Goal: Task Accomplishment & Management: Use online tool/utility

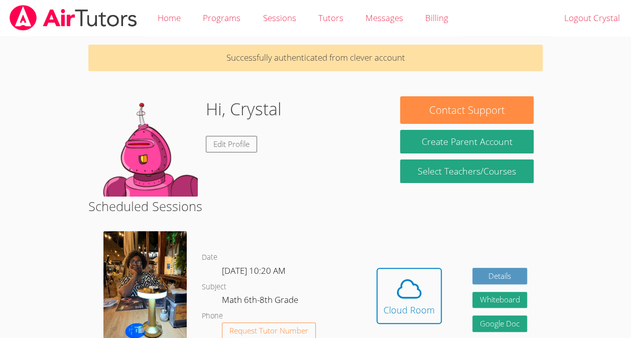
click at [394, 225] on div "Hidden Cloud Room Details Whiteboard Hidden Google Doc" at bounding box center [452, 304] width 182 height 160
click at [413, 287] on icon at bounding box center [409, 289] width 28 height 28
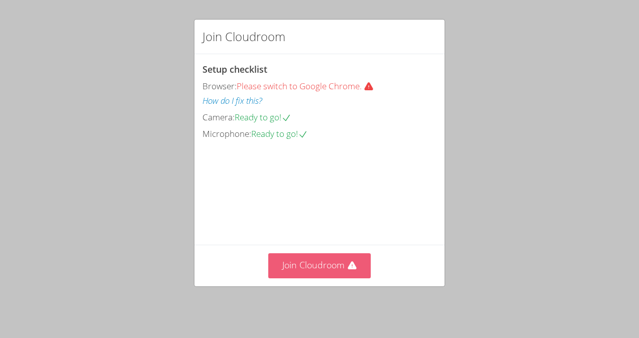
click at [304, 266] on button "Join Cloudroom" at bounding box center [319, 266] width 103 height 25
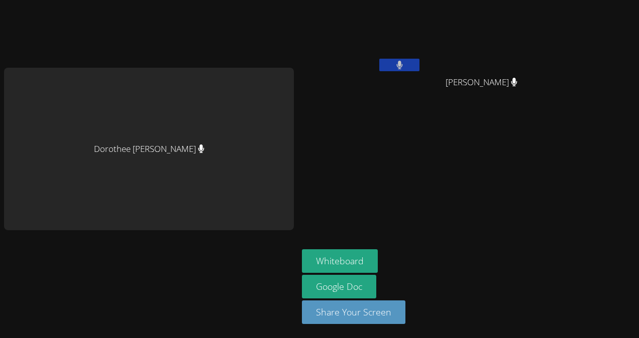
click at [355, 172] on aside "[PERSON_NAME] [PERSON_NAME] [PERSON_NAME] [PERSON_NAME] Whiteboard Google Doc S…" at bounding box center [423, 169] width 251 height 338
click at [354, 174] on aside "[PERSON_NAME] [PERSON_NAME] [PERSON_NAME] [PERSON_NAME] Whiteboard Google Doc S…" at bounding box center [423, 169] width 251 height 338
click at [345, 257] on button "Whiteboard" at bounding box center [340, 262] width 76 height 24
click at [359, 260] on button "Whiteboard" at bounding box center [340, 262] width 76 height 24
click at [333, 260] on button "Whiteboard" at bounding box center [340, 262] width 76 height 24
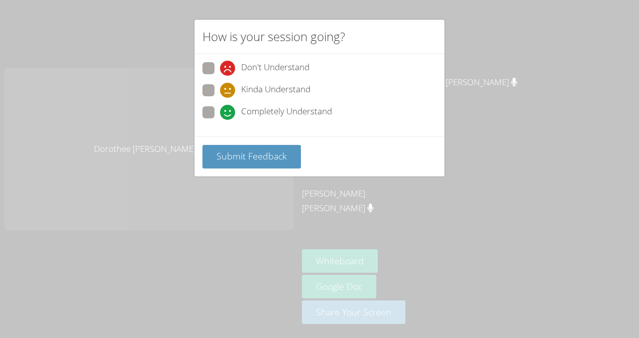
click at [261, 110] on span "Completely Understand" at bounding box center [286, 112] width 91 height 15
click at [228, 110] on input "Completely Understand" at bounding box center [224, 110] width 9 height 9
radio input "true"
click at [278, 154] on span "Submit Feedback" at bounding box center [251, 156] width 70 height 12
